Goal: Information Seeking & Learning: Learn about a topic

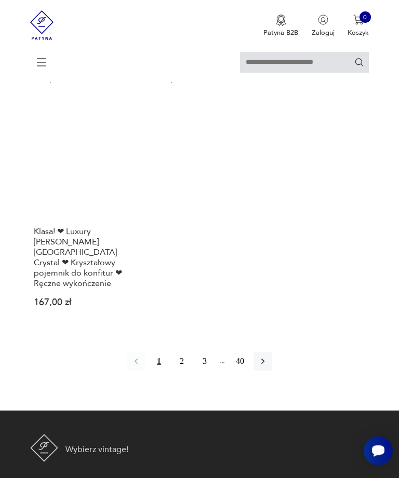
scroll to position [1500, 0]
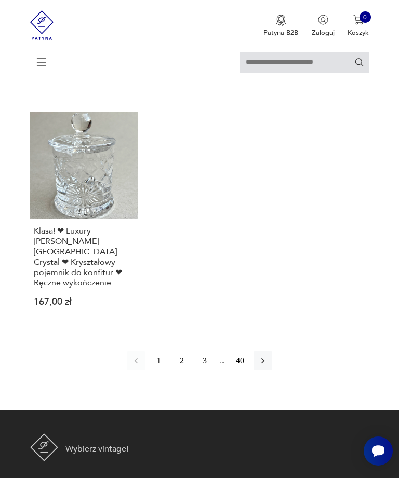
click at [267, 370] on button "button" at bounding box center [262, 360] width 19 height 19
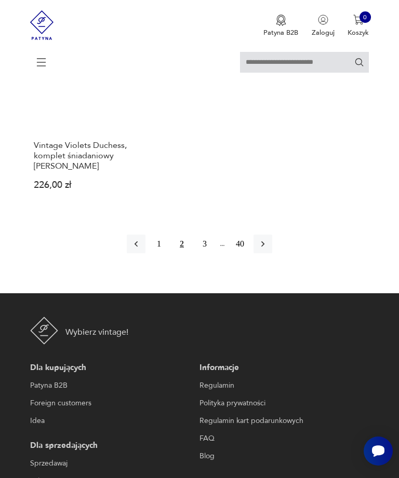
scroll to position [1542, 0]
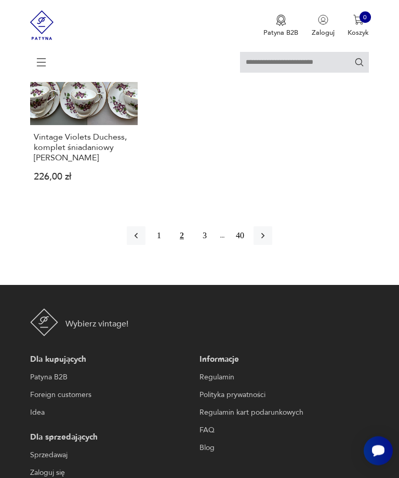
click at [268, 241] on icon "button" at bounding box center [263, 236] width 10 height 10
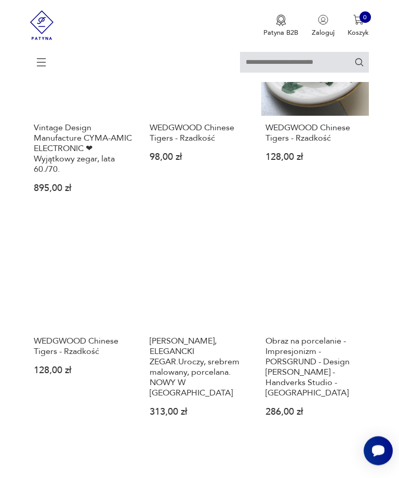
scroll to position [781, 0]
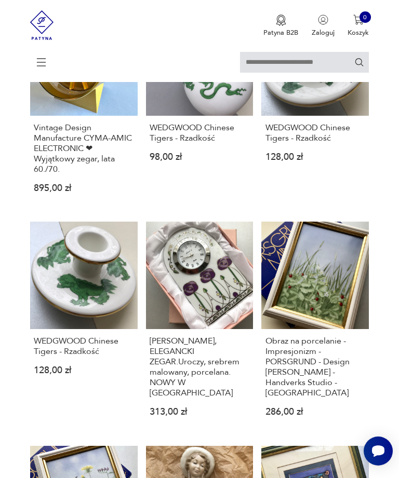
click at [195, 143] on h3 "WEDGWOOD Chinese Tigers - Rzadkość" at bounding box center [200, 133] width 100 height 21
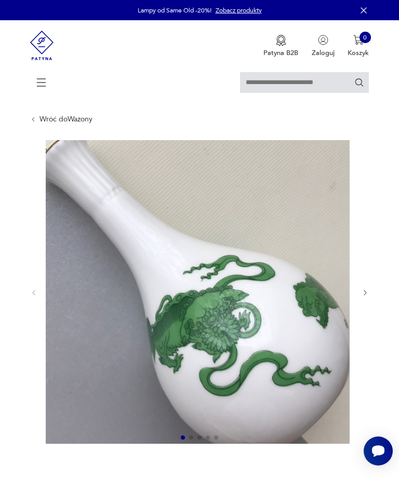
click at [368, 297] on icon "button" at bounding box center [365, 293] width 8 height 8
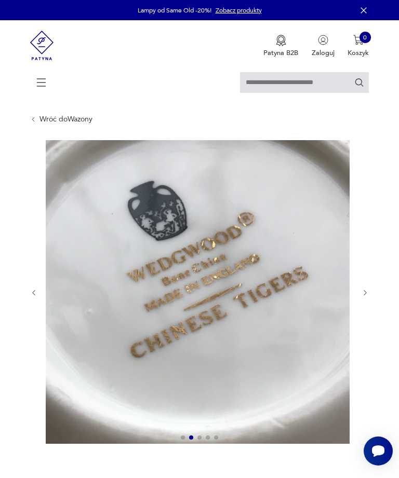
click at [362, 297] on icon "button" at bounding box center [365, 293] width 8 height 8
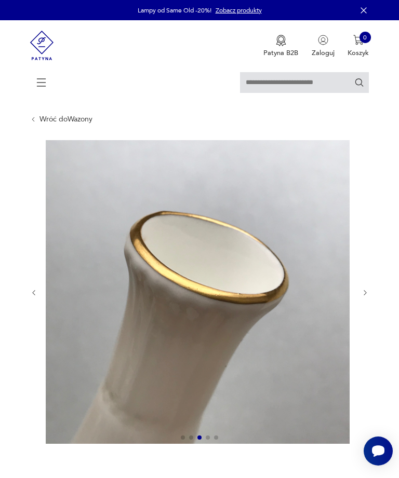
click at [367, 297] on icon "button" at bounding box center [365, 293] width 8 height 8
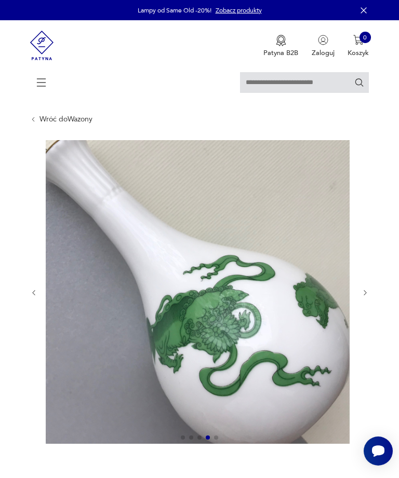
click at [361, 297] on icon "button" at bounding box center [365, 293] width 8 height 8
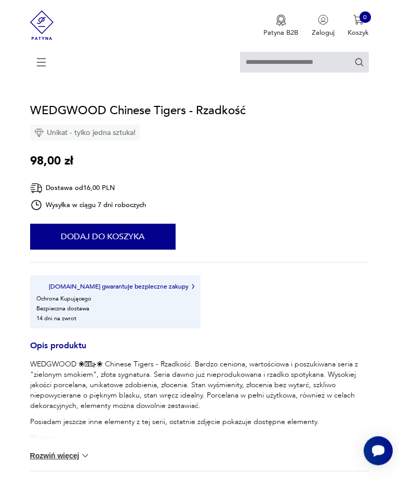
scroll to position [382, 0]
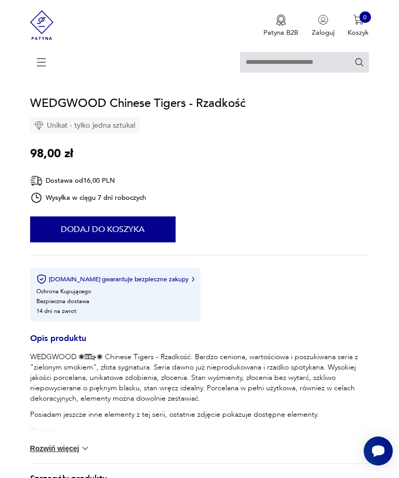
click at [61, 391] on p "WEDGWOOD ❀ڿڰۣ❀ Chinese Tigers - Rzadkość. Bardzo ceniona, wartościowa i poszuki…" at bounding box center [199, 378] width 339 height 52
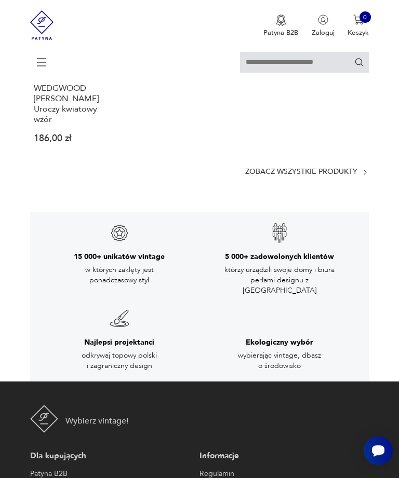
scroll to position [1746, 0]
